Goal: Task Accomplishment & Management: Manage account settings

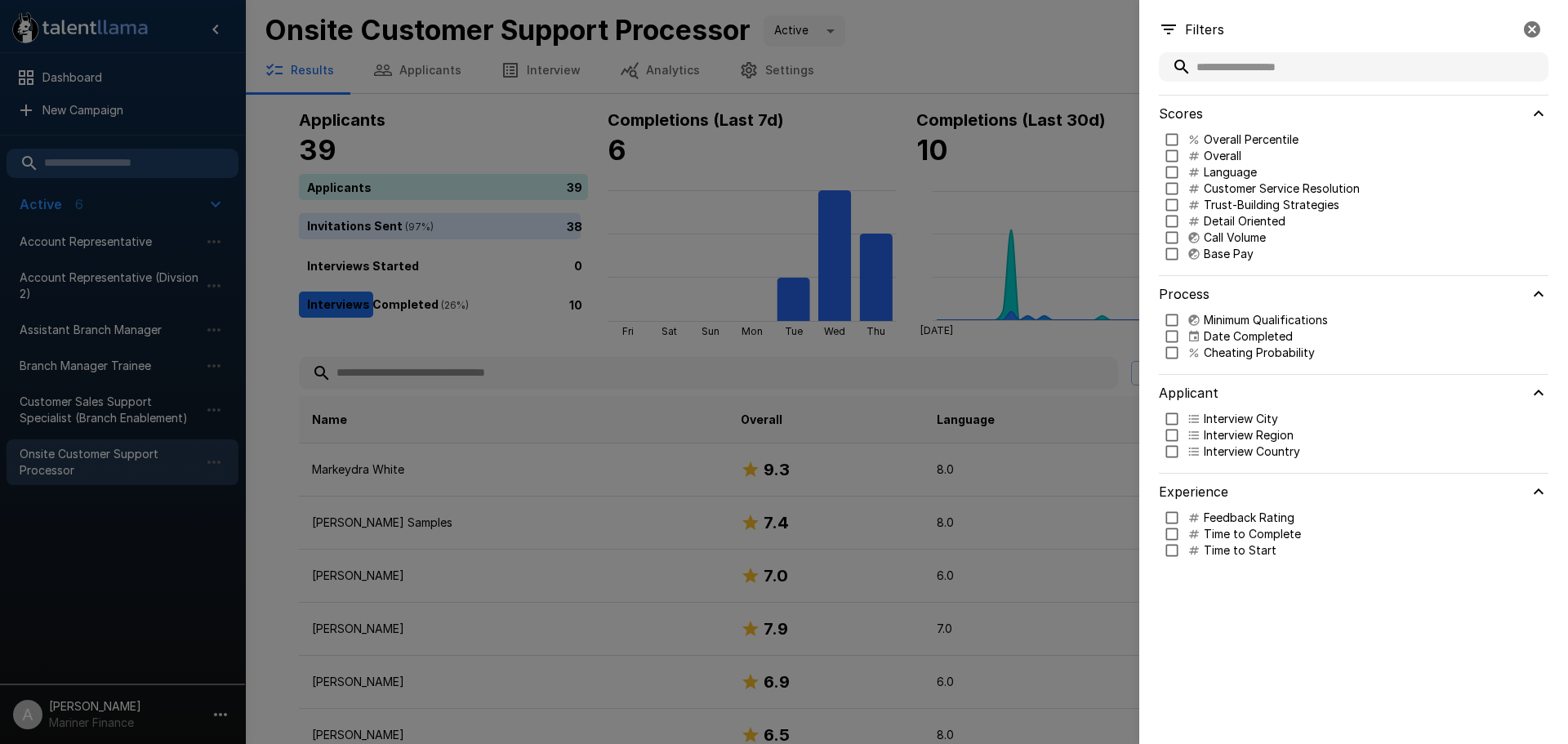
click at [1099, 343] on div at bounding box center [784, 372] width 1568 height 744
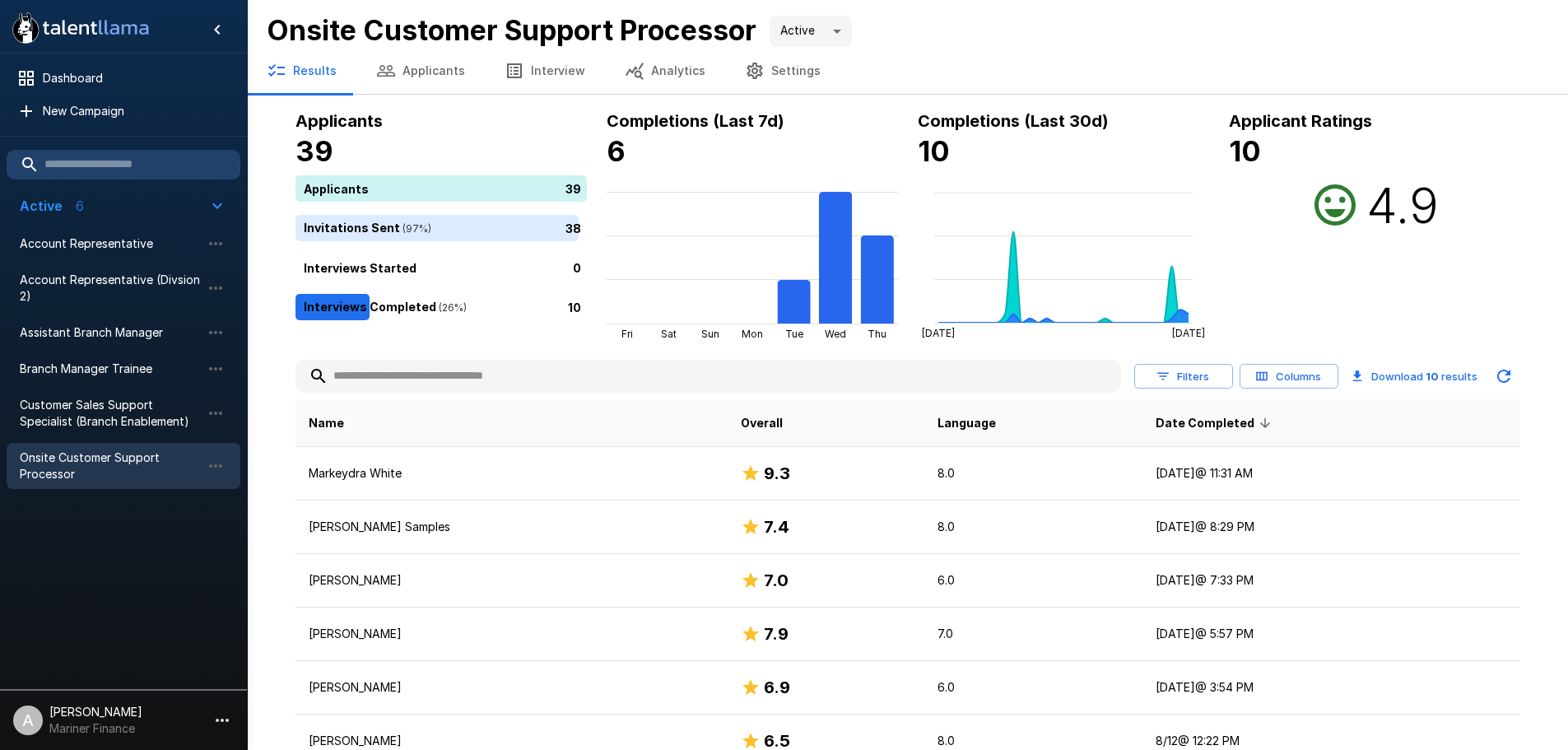
click at [1302, 374] on button "Columns" at bounding box center [1289, 376] width 99 height 26
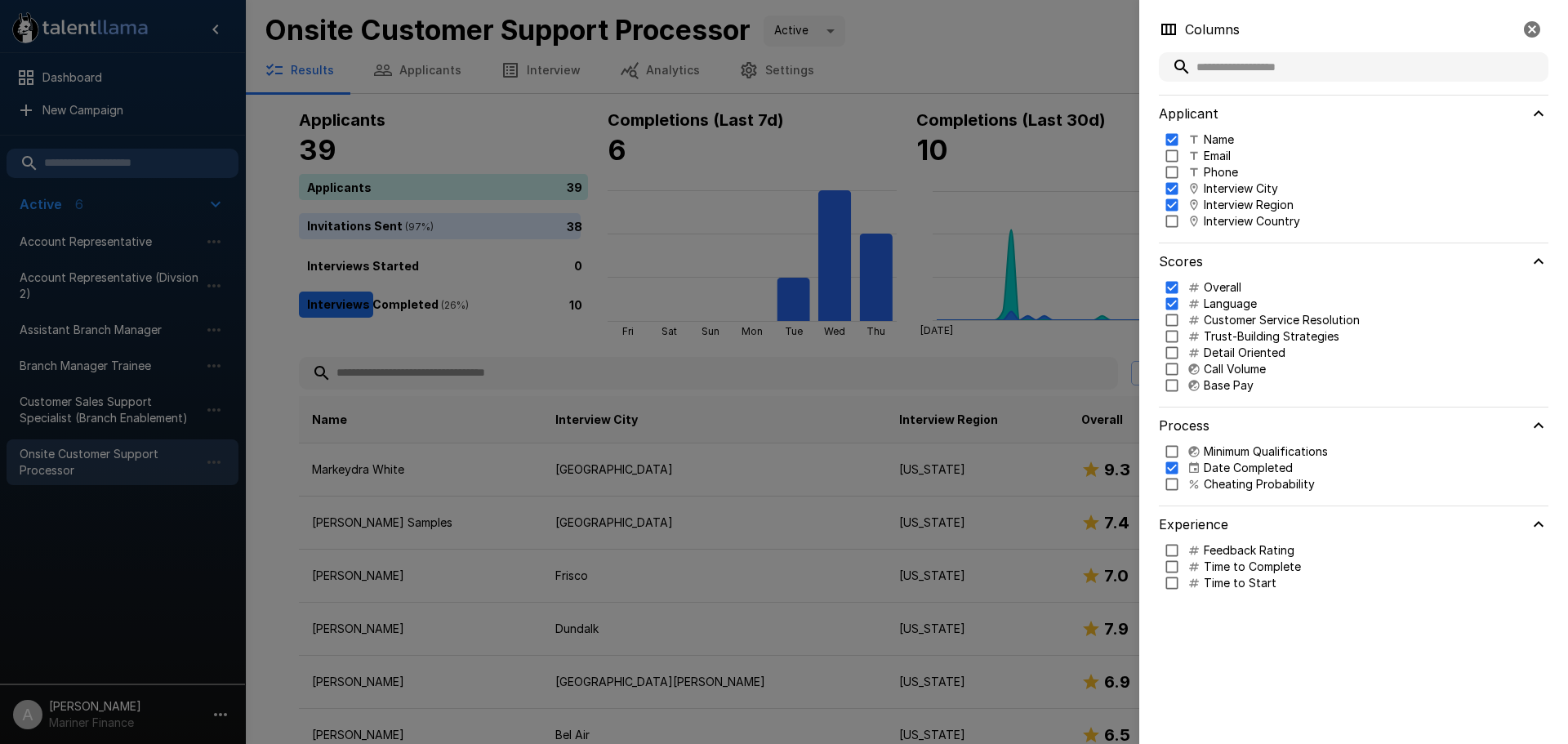
click at [142, 418] on div at bounding box center [784, 372] width 1568 height 744
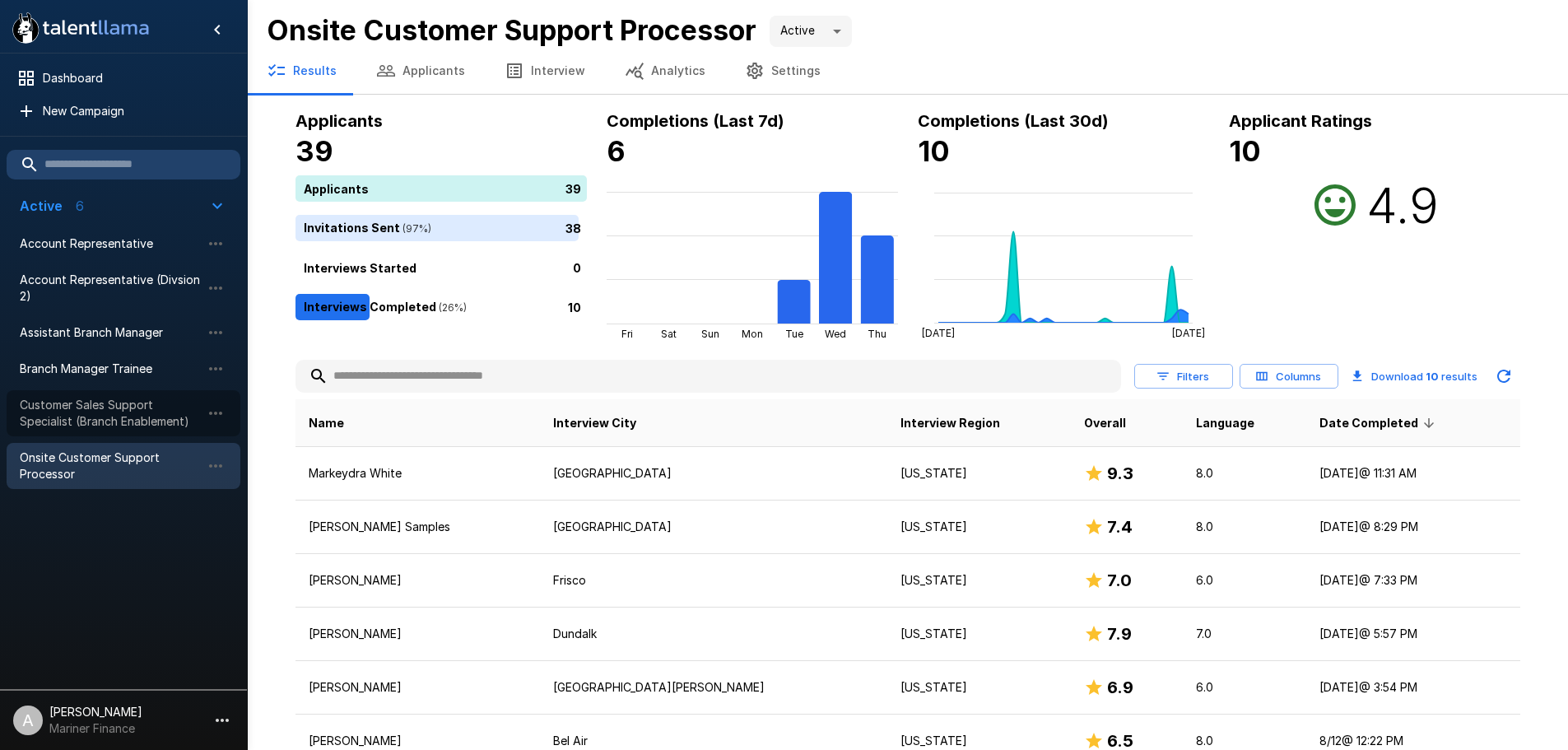
click at [143, 422] on span "Customer Sales Support Specialist (Branch Enablement)" at bounding box center [110, 413] width 181 height 33
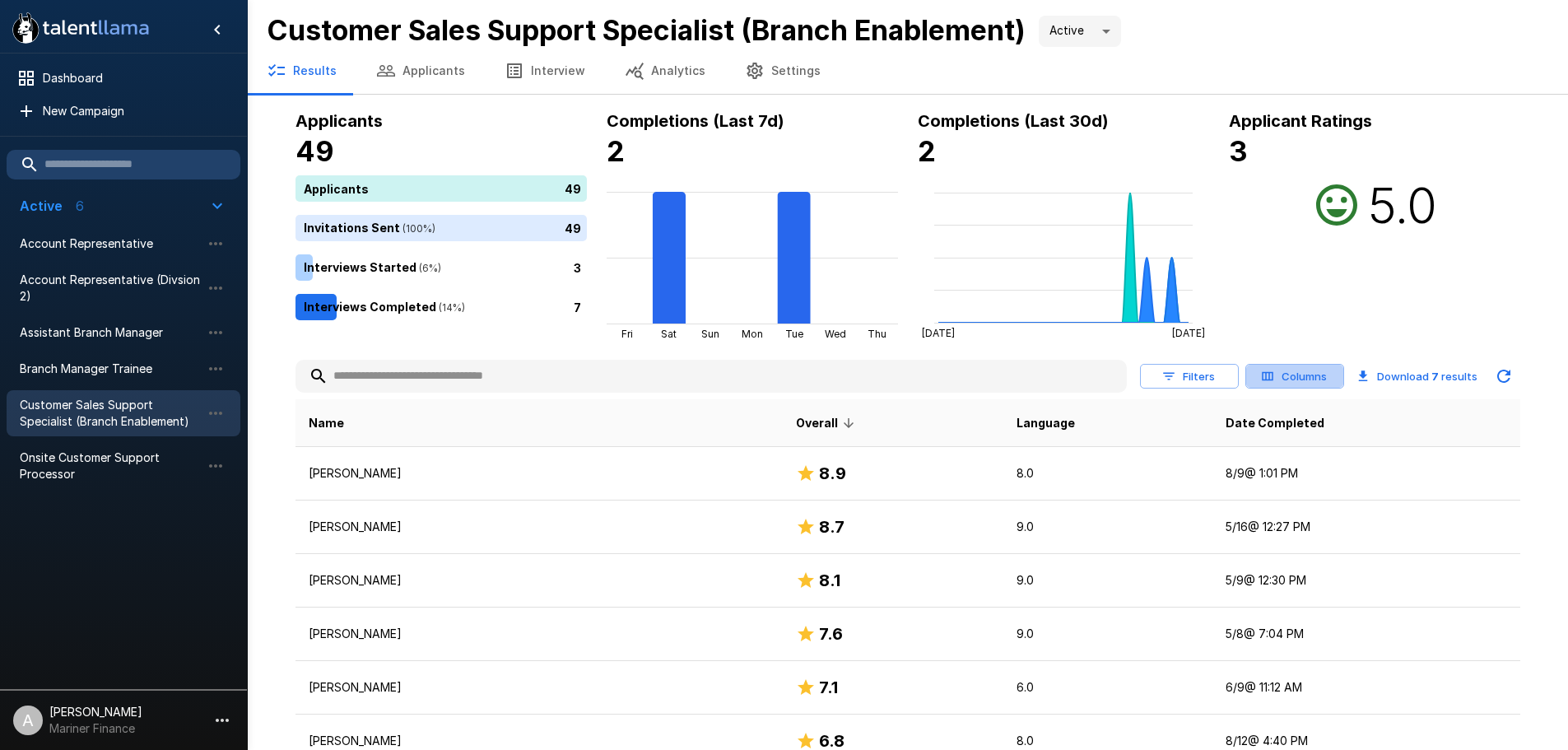
click at [1328, 370] on button "Columns" at bounding box center [1294, 376] width 99 height 26
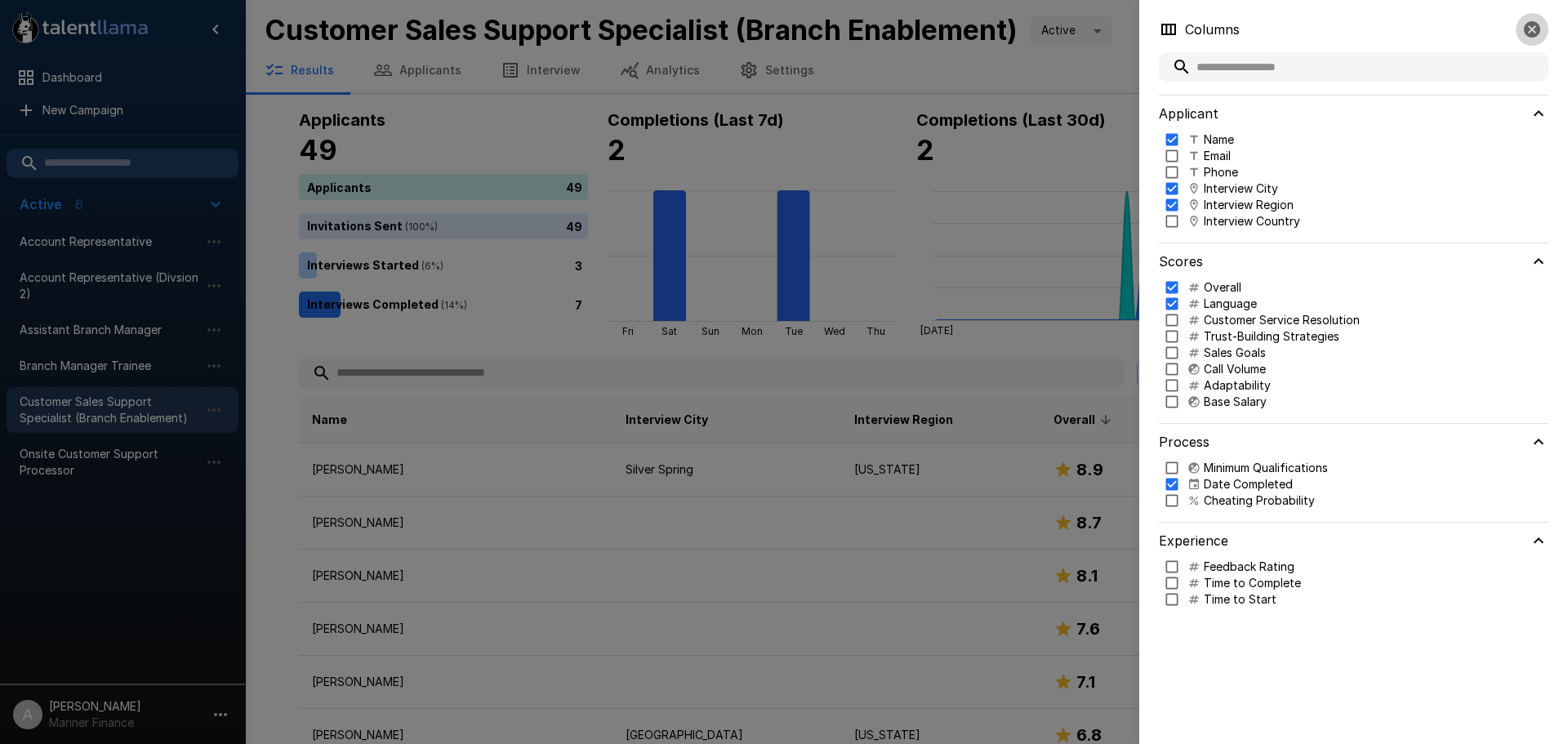
click at [1526, 27] on icon "button" at bounding box center [1532, 29] width 17 height 17
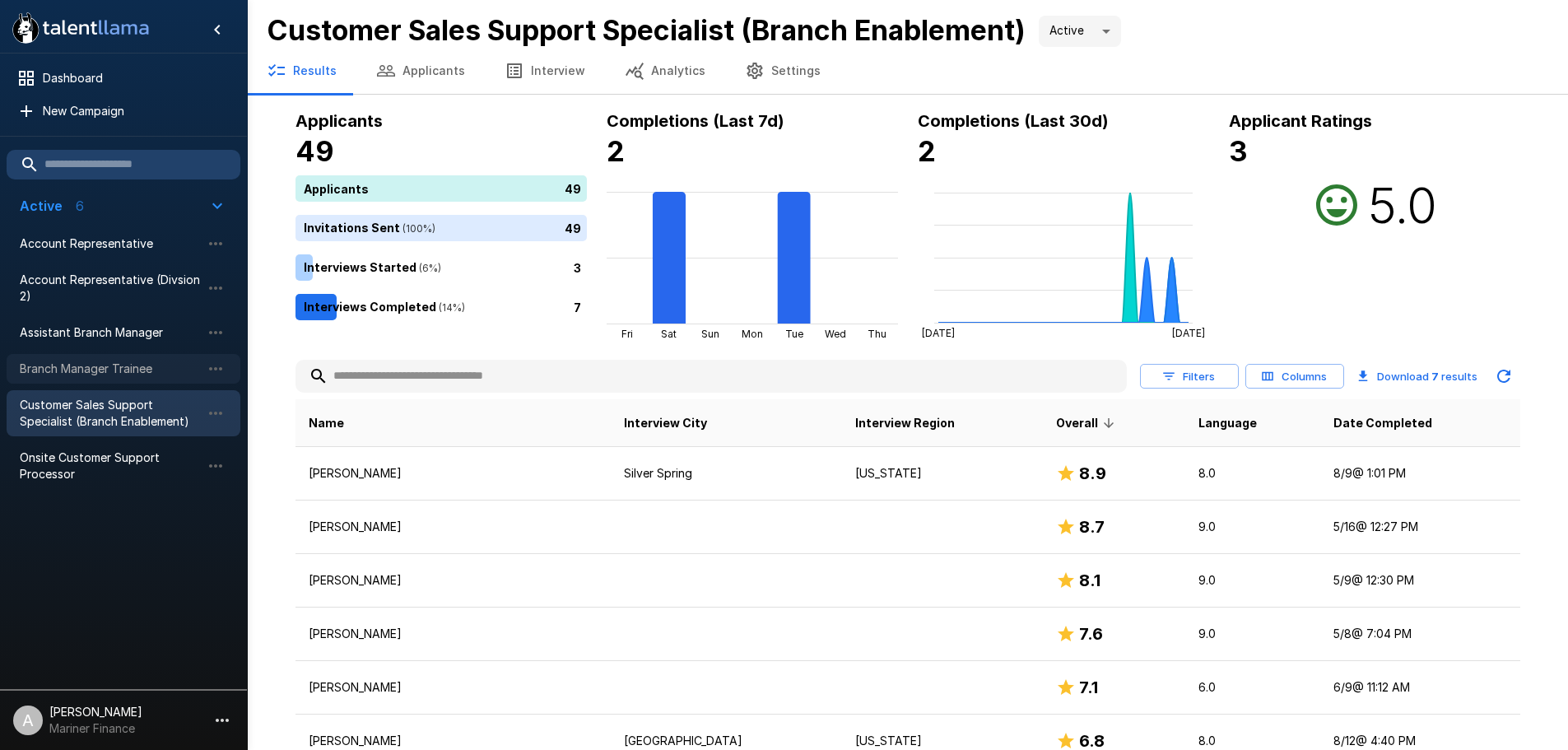
click at [155, 360] on span "Branch Manager Trainee" at bounding box center [110, 368] width 181 height 17
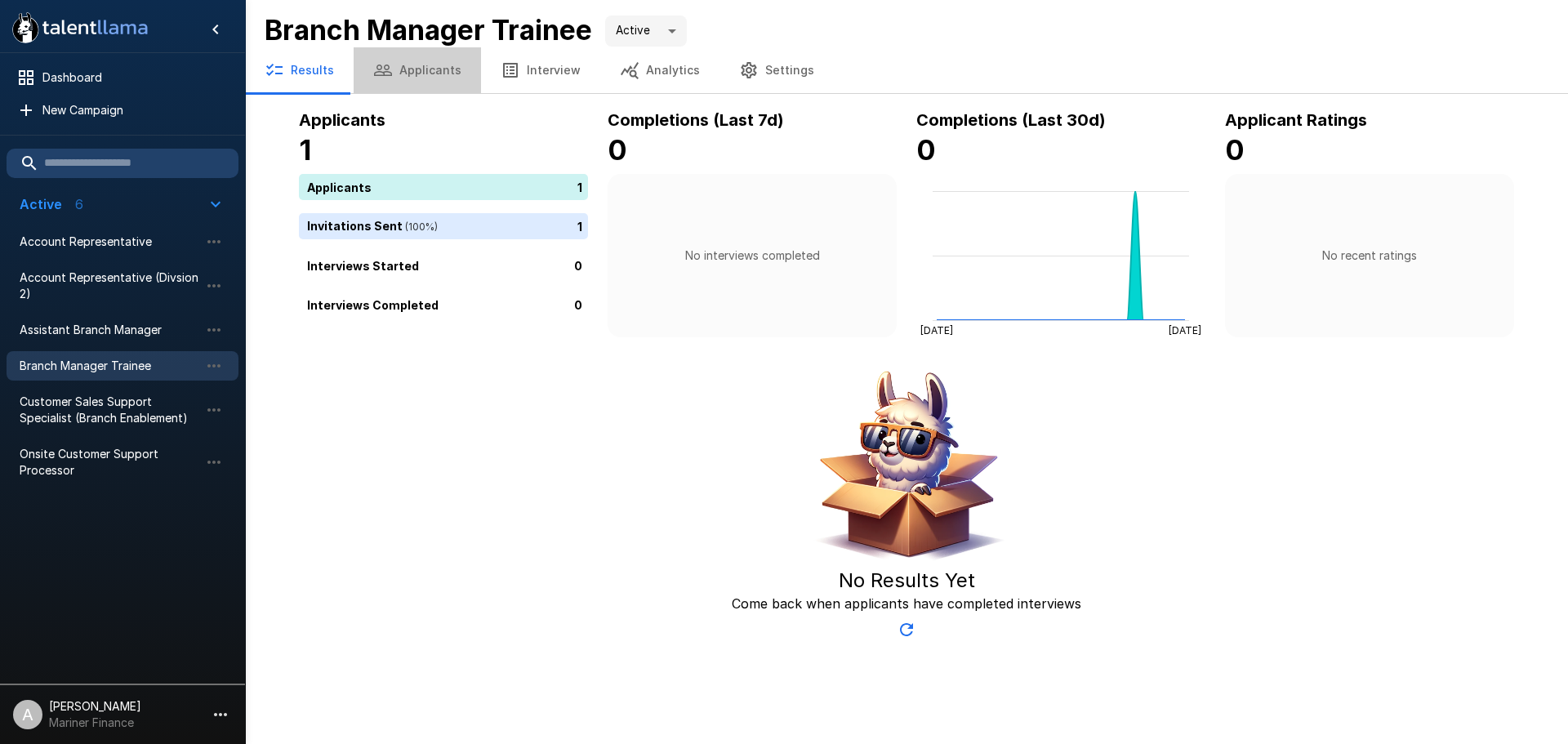
click at [417, 71] on button "Applicants" at bounding box center [417, 71] width 127 height 46
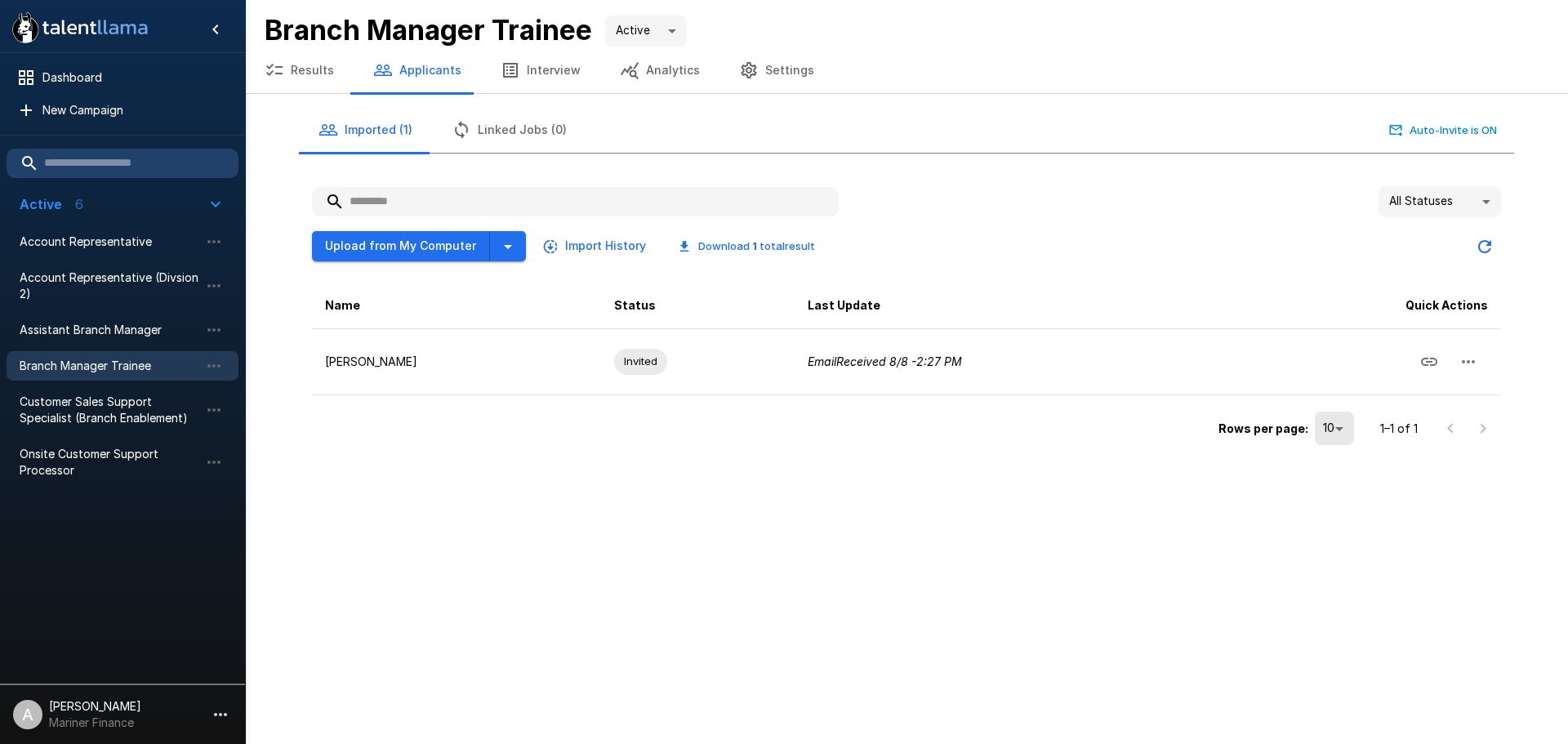
click at [310, 50] on button "Results" at bounding box center [299, 71] width 109 height 46
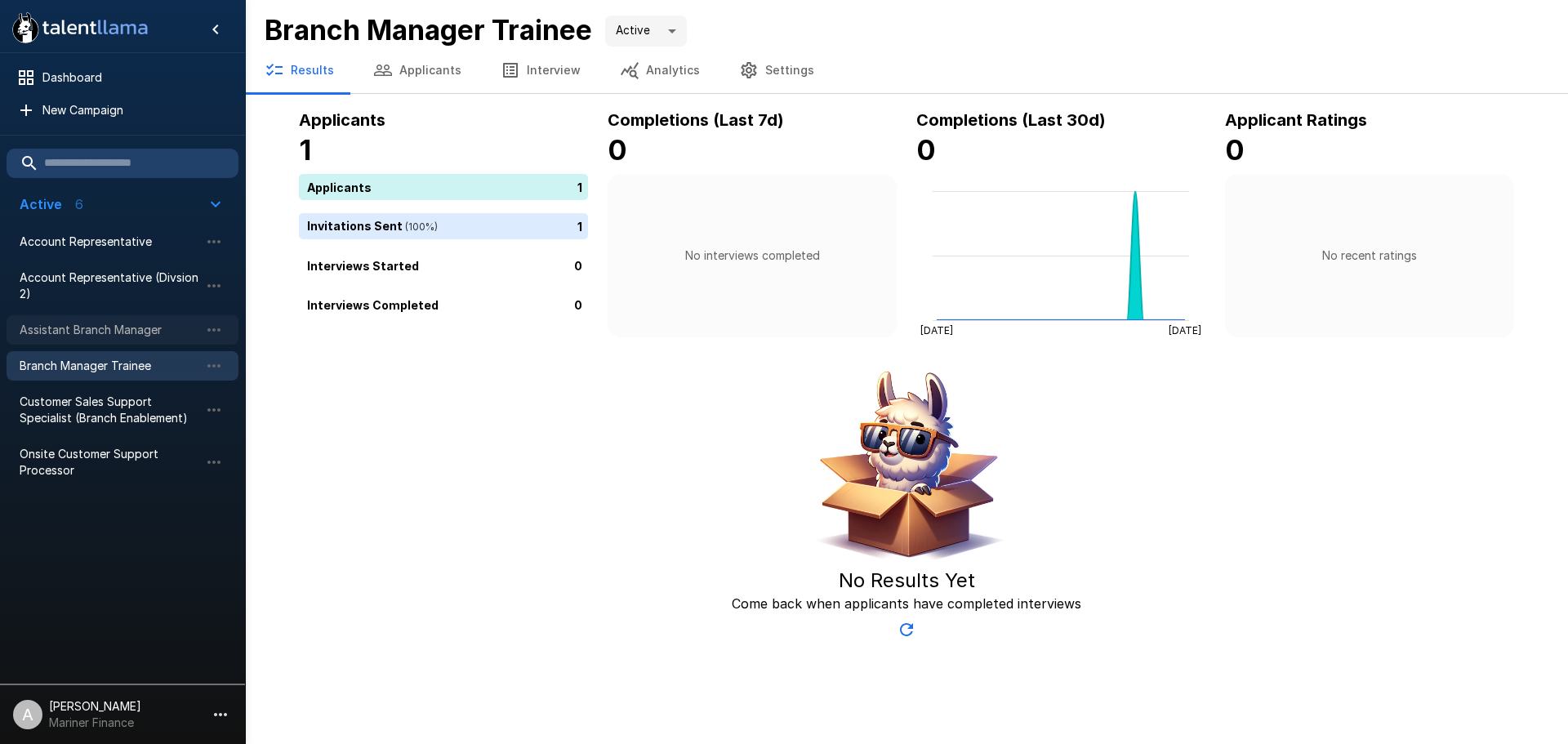
click at [146, 333] on span "Assistant Branch Manager" at bounding box center [109, 330] width 180 height 17
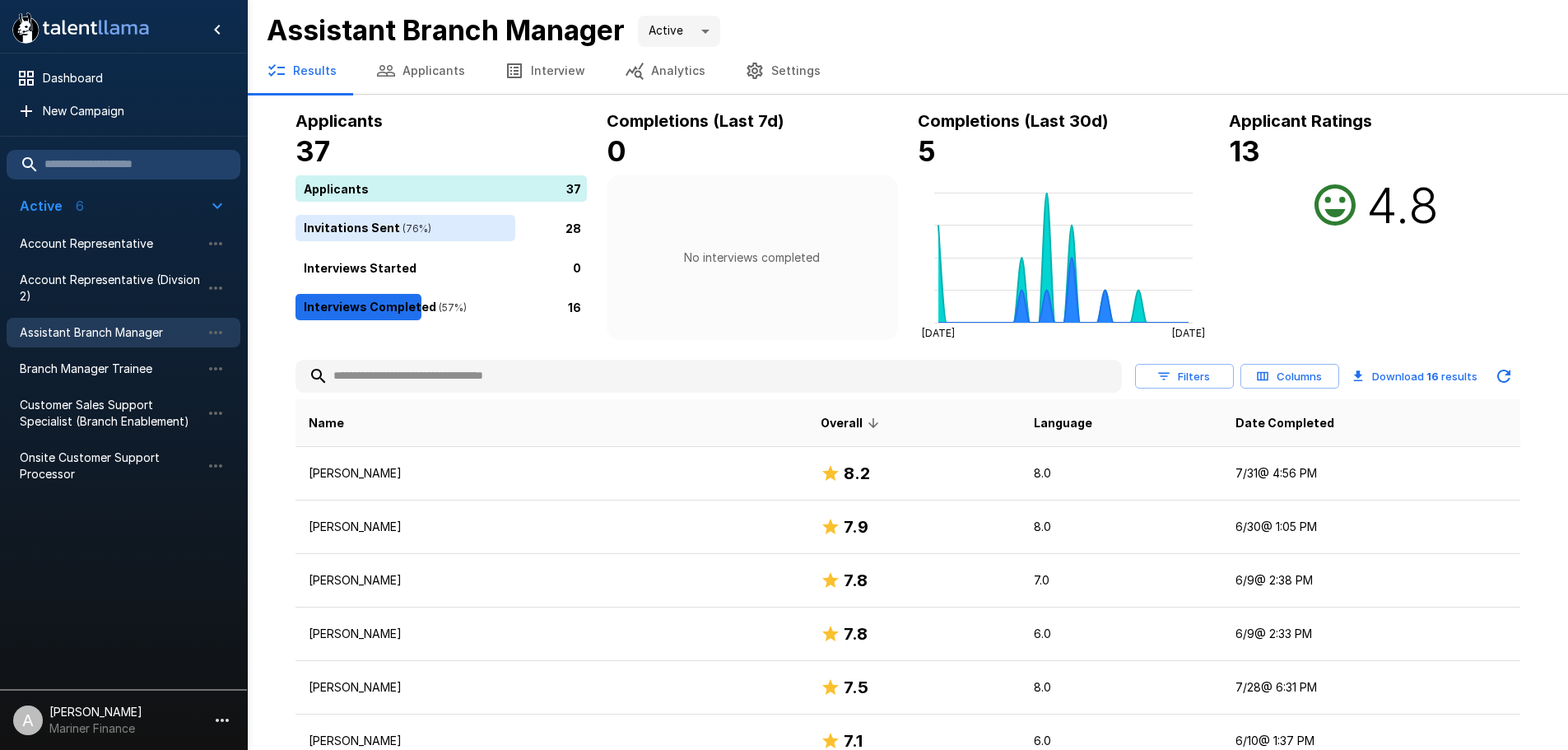
click at [1313, 378] on button "Columns" at bounding box center [1290, 376] width 99 height 26
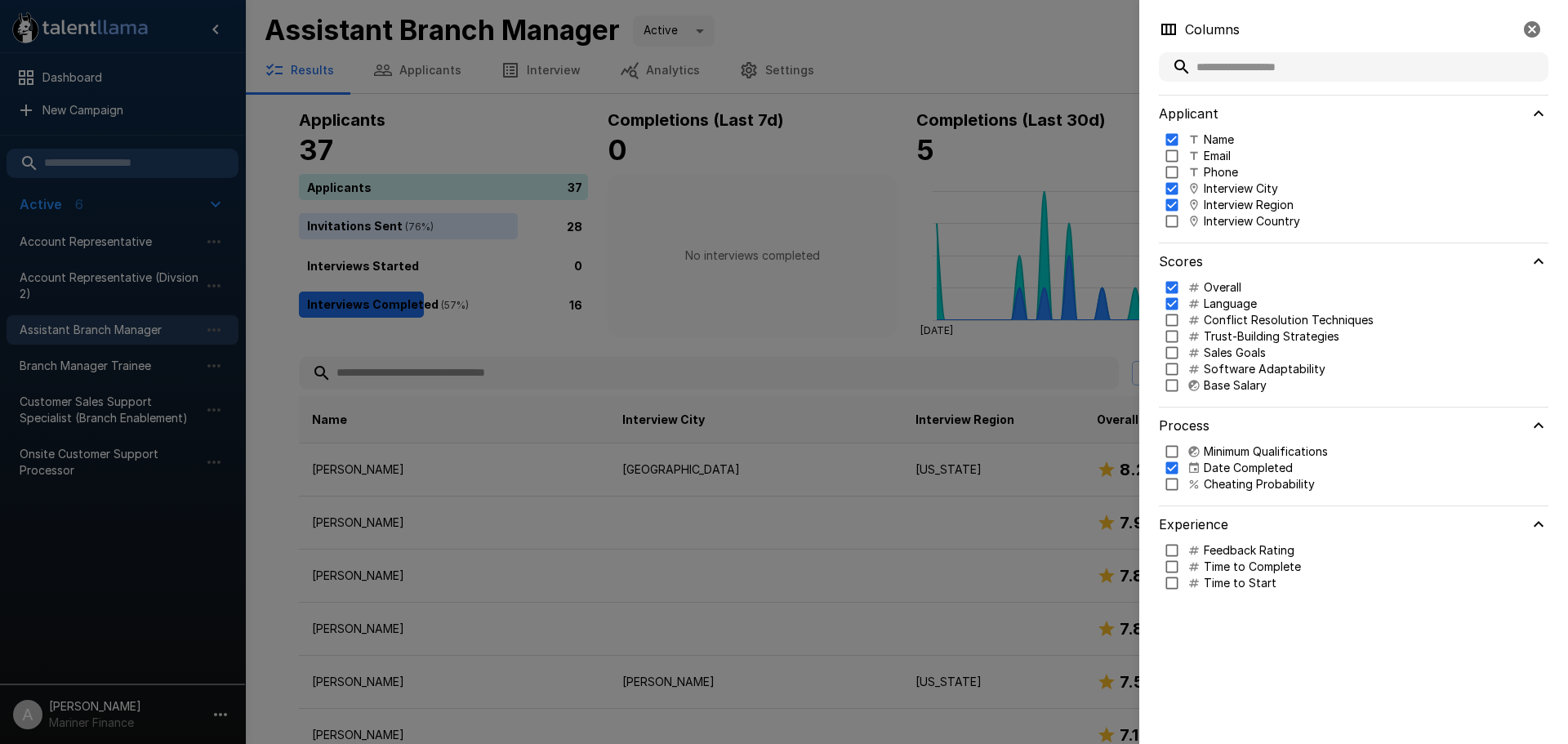
click at [1077, 348] on div at bounding box center [784, 372] width 1568 height 744
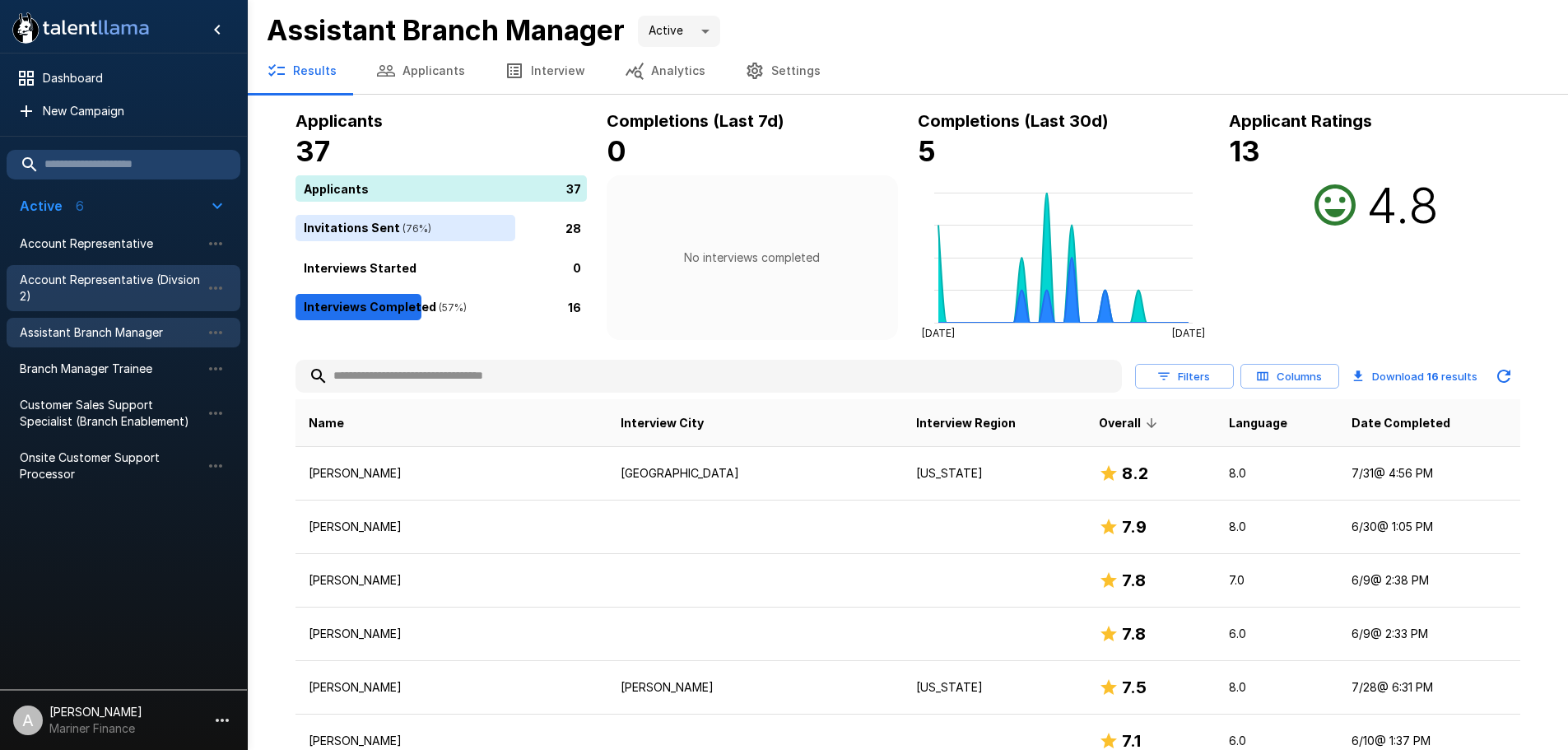
click at [141, 281] on span "Account Representative (Divsion 2)" at bounding box center [110, 287] width 181 height 33
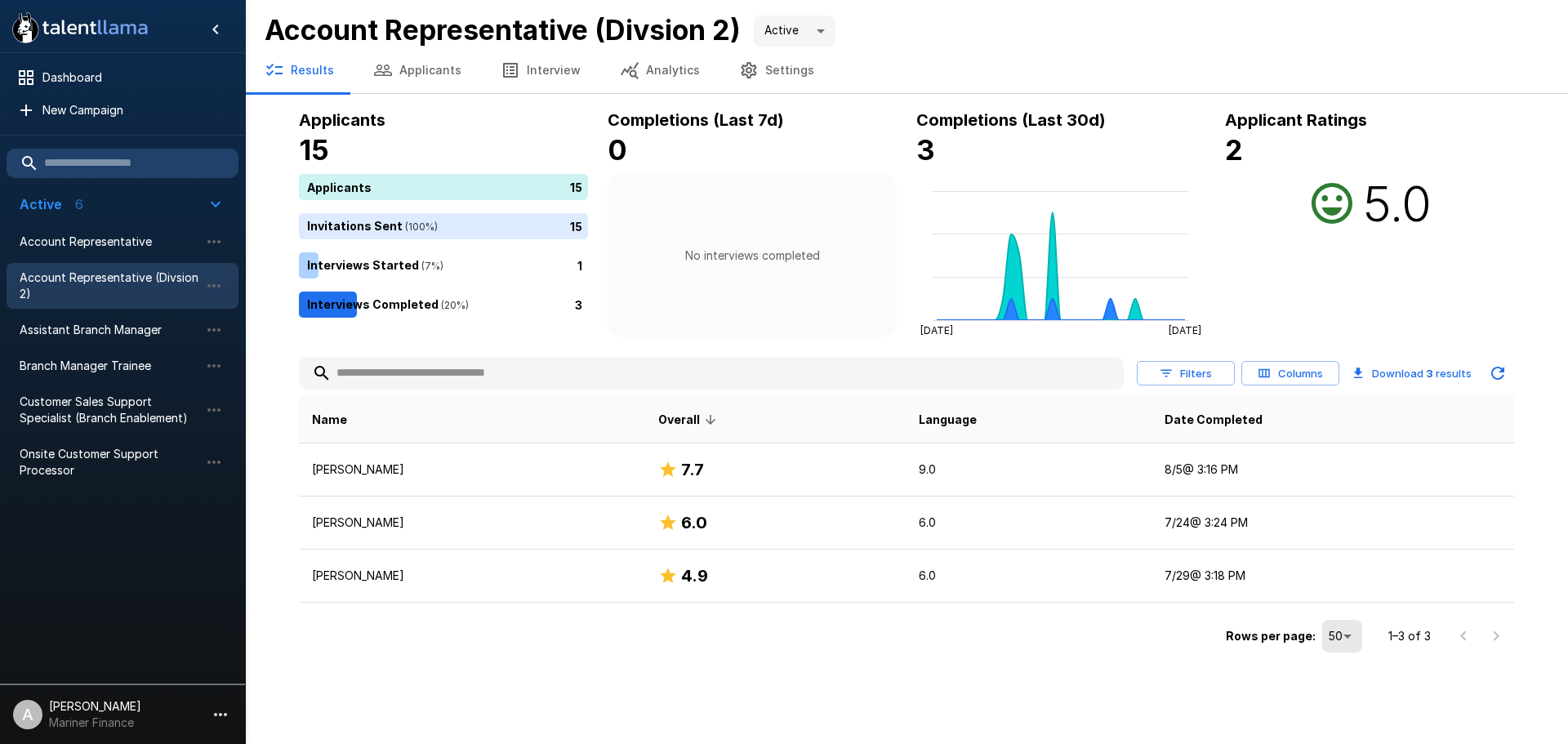
click at [1210, 371] on button "Filters" at bounding box center [1185, 373] width 98 height 26
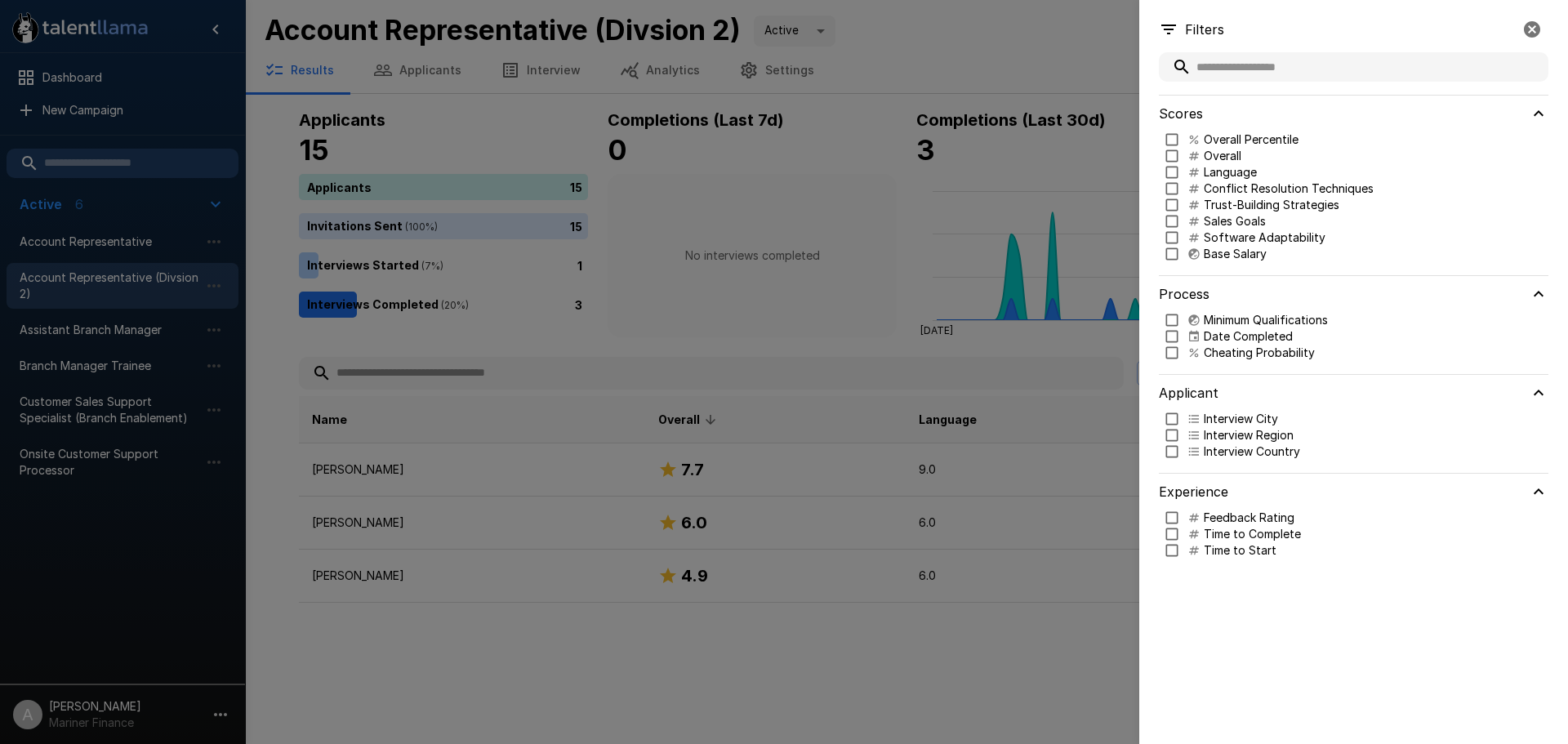
click at [1107, 385] on div at bounding box center [784, 372] width 1568 height 744
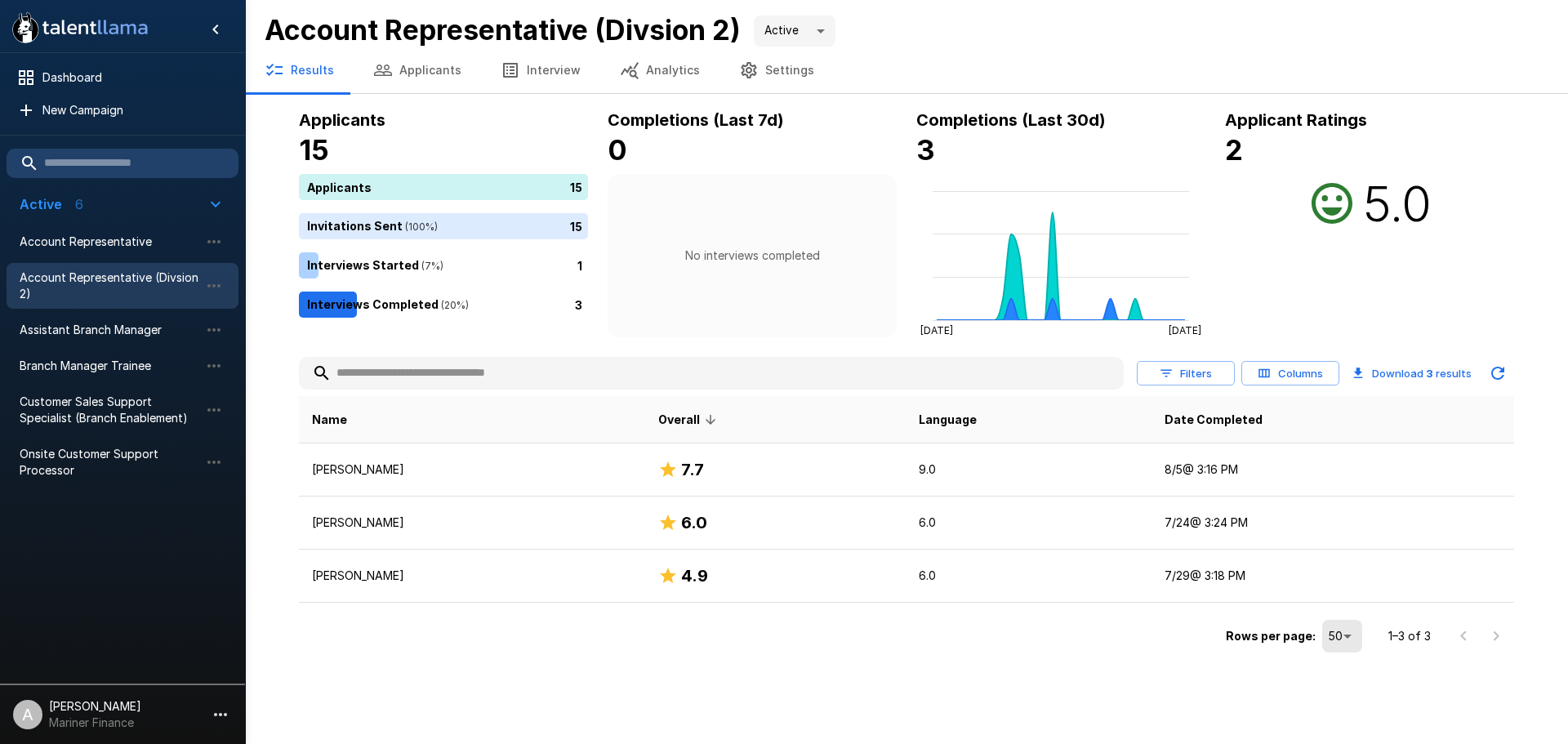
click at [1255, 378] on button "Columns" at bounding box center [1290, 373] width 98 height 26
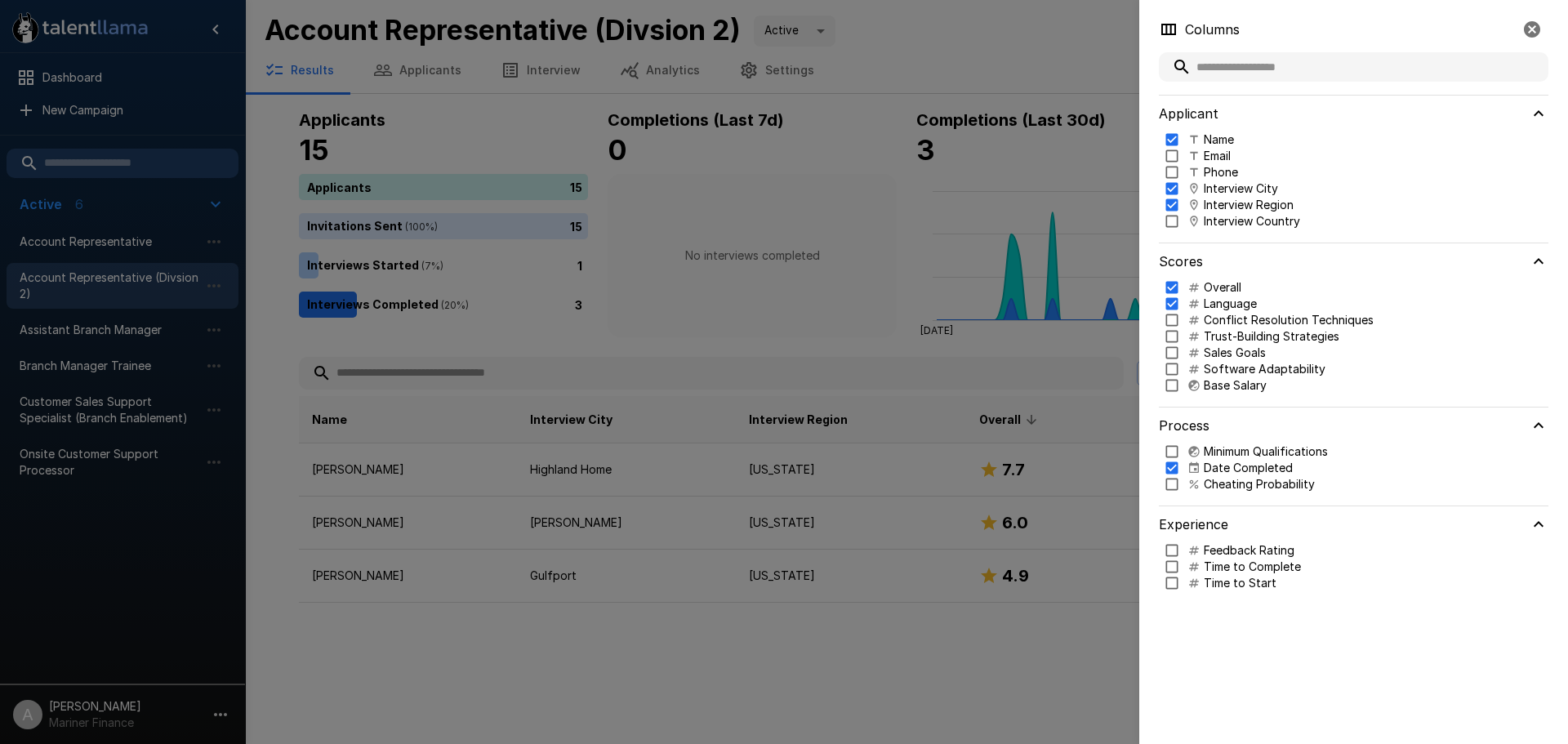
click at [1074, 376] on div at bounding box center [784, 372] width 1568 height 744
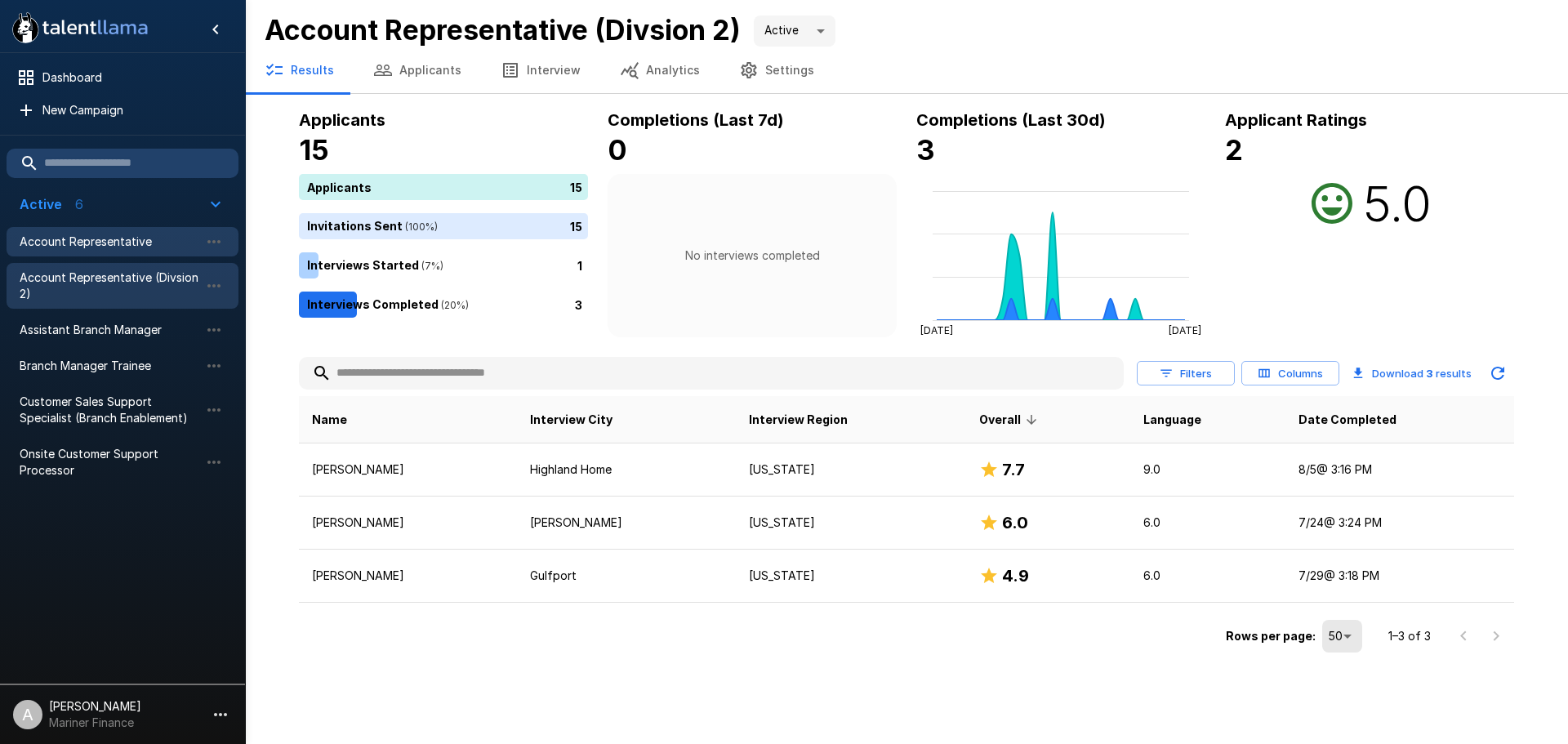
click at [116, 252] on div "Account Representative" at bounding box center [122, 241] width 232 height 29
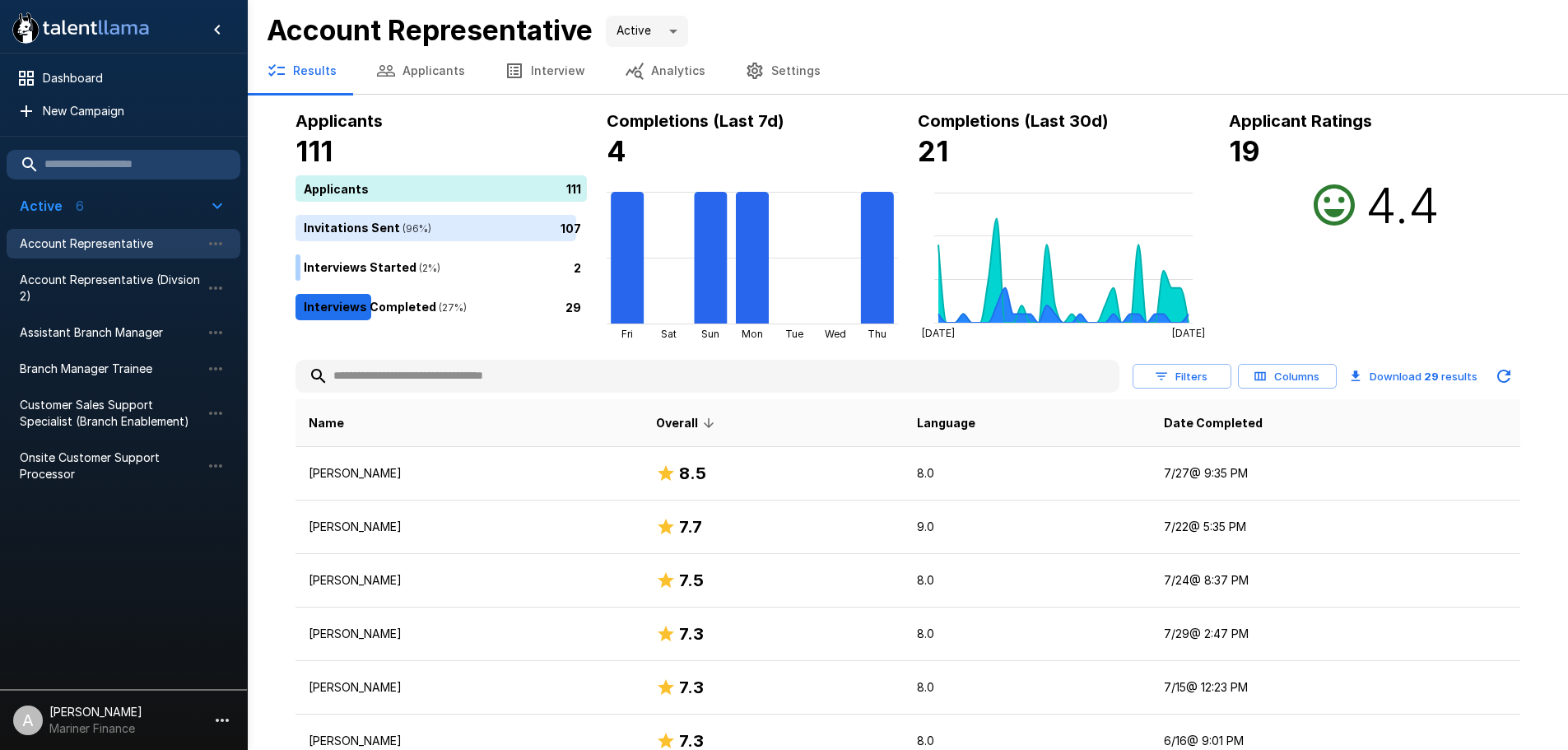
click at [1281, 383] on button "Columns" at bounding box center [1287, 376] width 99 height 26
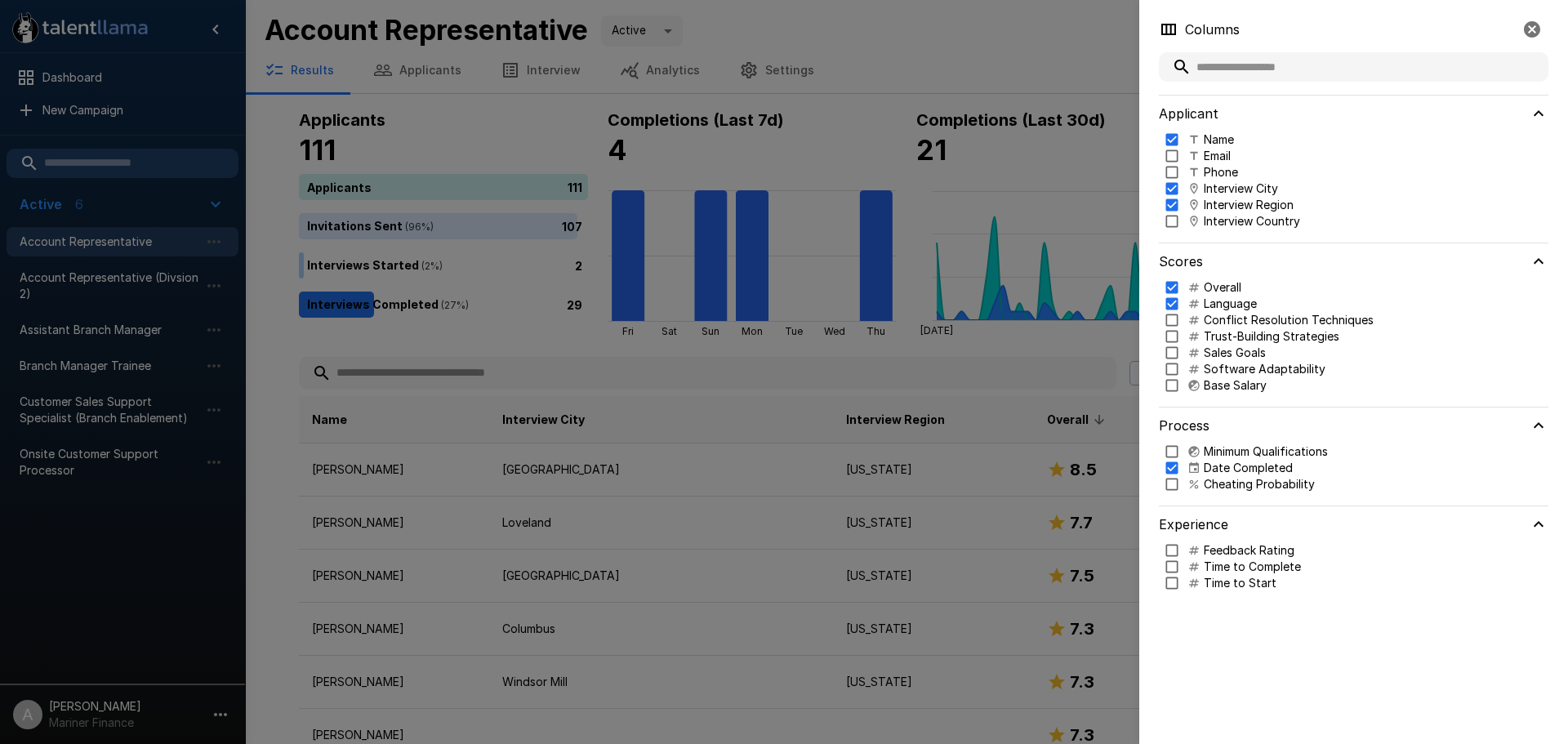
click at [1057, 386] on div at bounding box center [784, 372] width 1568 height 744
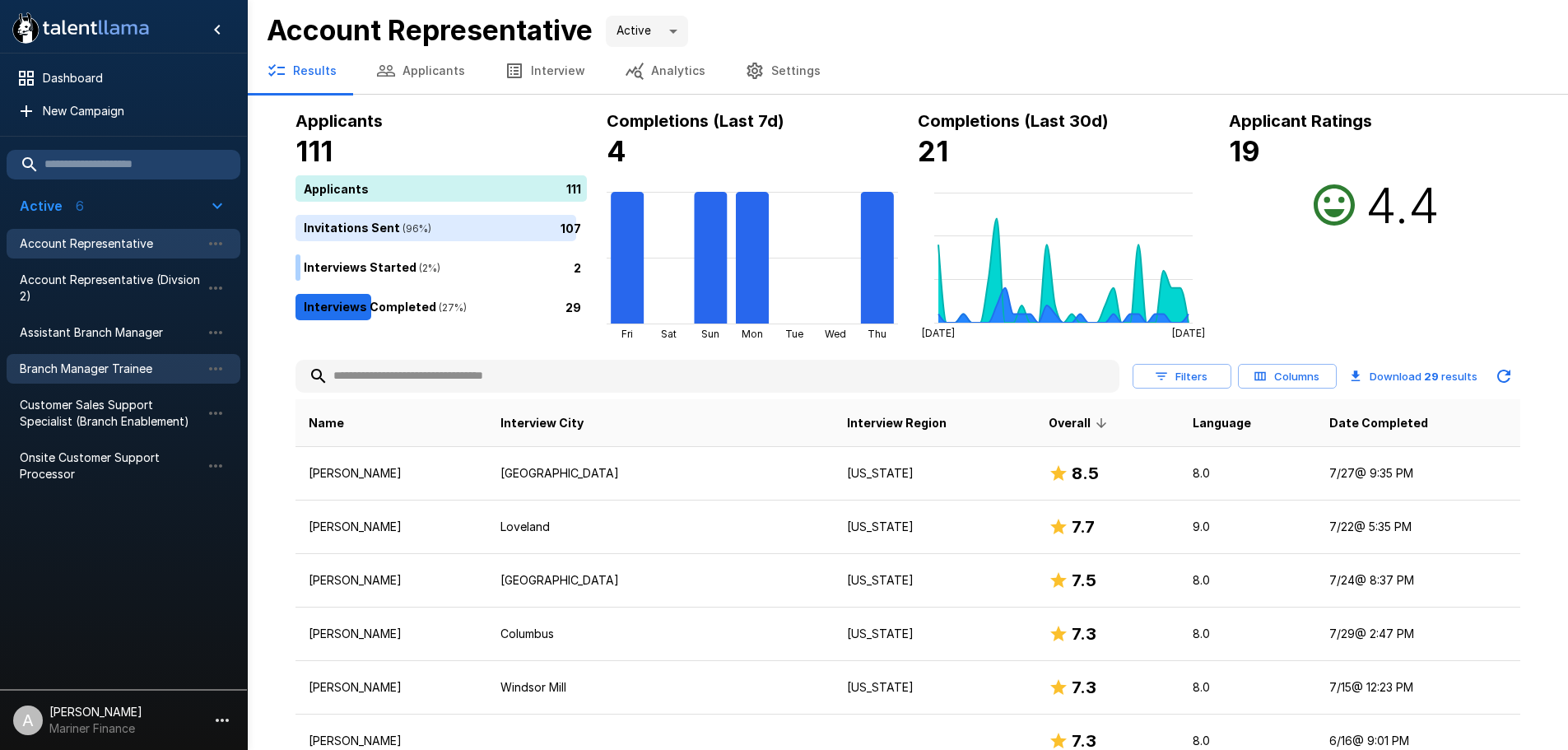
click at [132, 355] on div "Branch Manager Trainee" at bounding box center [123, 368] width 234 height 29
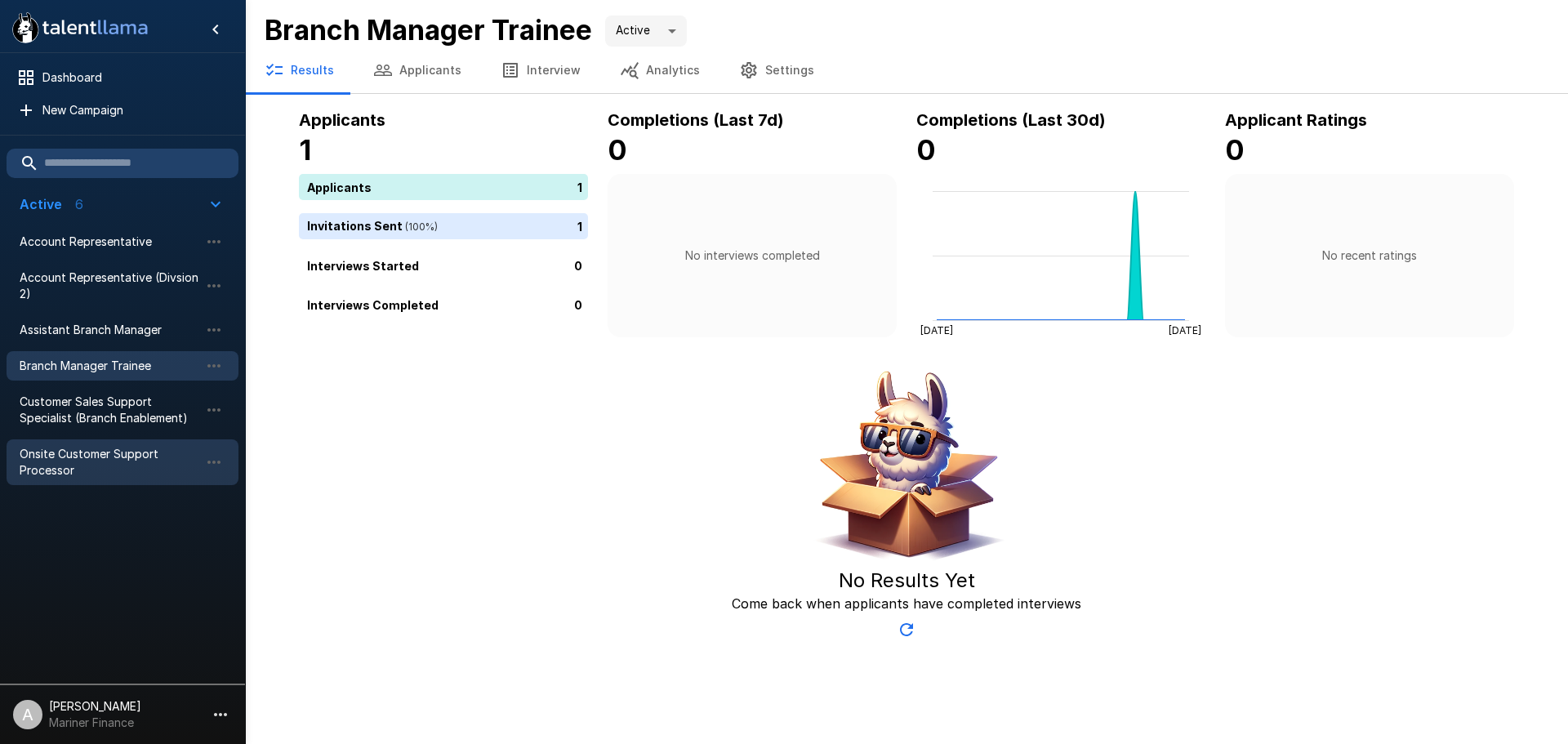
click at [124, 444] on div "Onsite Customer Support Processor" at bounding box center [122, 462] width 232 height 46
